Goal: Task Accomplishment & Management: Manage account settings

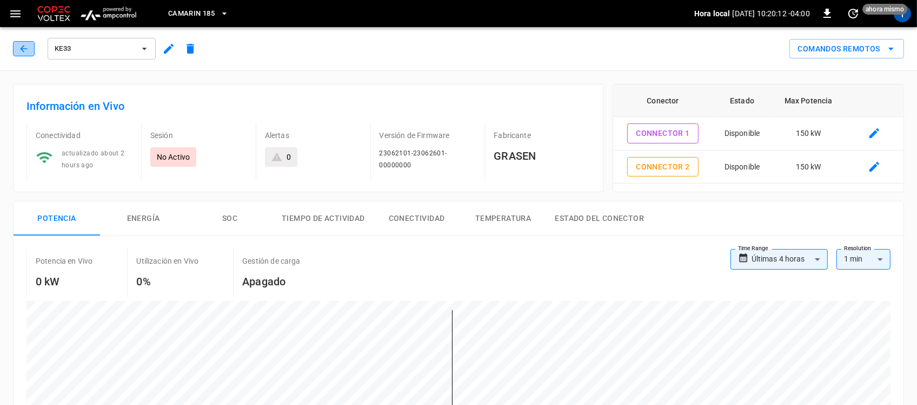
click at [30, 55] on button "button" at bounding box center [24, 48] width 22 height 15
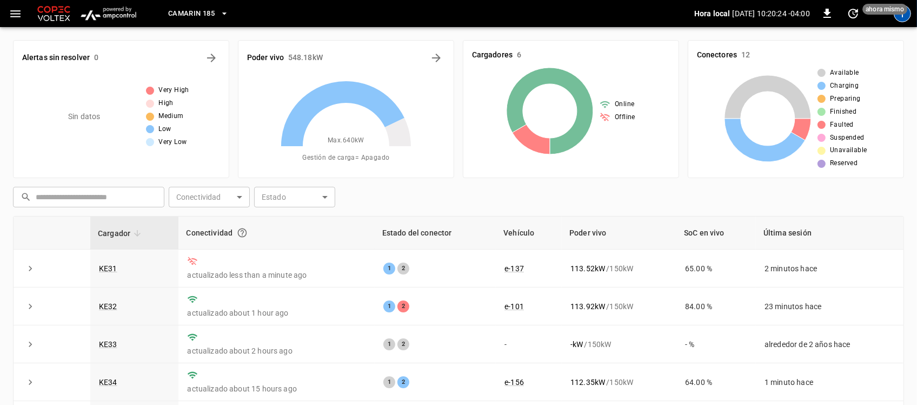
click at [902, 19] on div "T" at bounding box center [902, 13] width 17 height 17
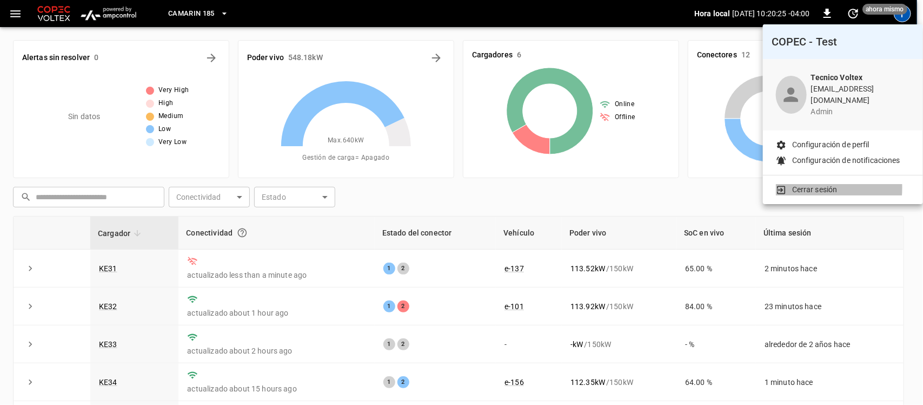
click at [796, 184] on p "Cerrar sesión" at bounding box center [814, 189] width 45 height 11
